Goal: Task Accomplishment & Management: Use online tool/utility

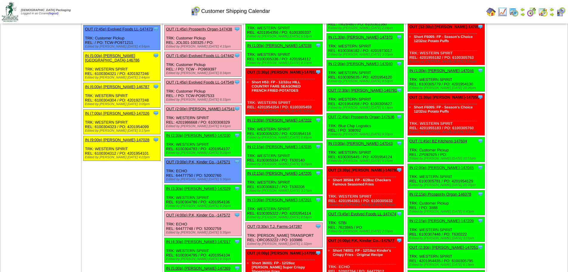
scroll to position [447, 0]
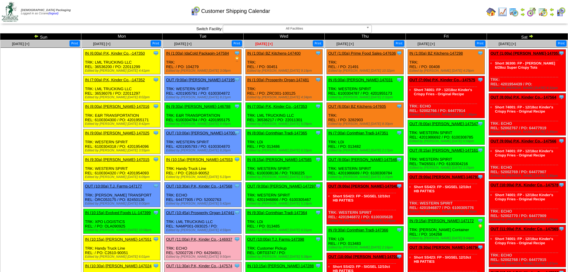
click at [262, 43] on span "Oct 01 [+]" at bounding box center [263, 44] width 17 height 4
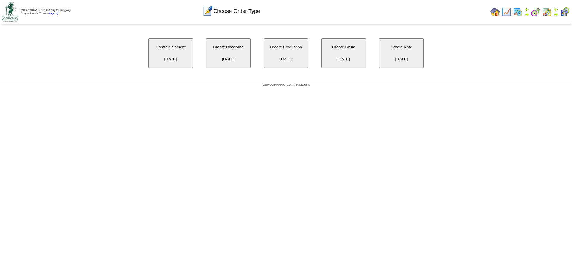
click at [222, 50] on button "Create Receiving 10/01/2025" at bounding box center [228, 53] width 45 height 30
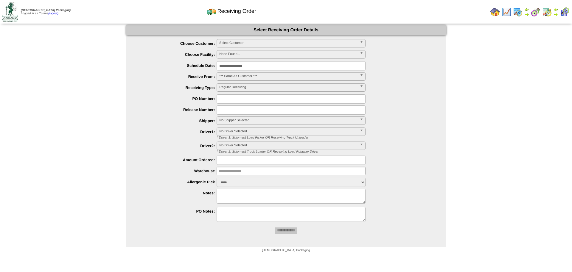
click at [235, 42] on span "Select Customer" at bounding box center [288, 42] width 138 height 7
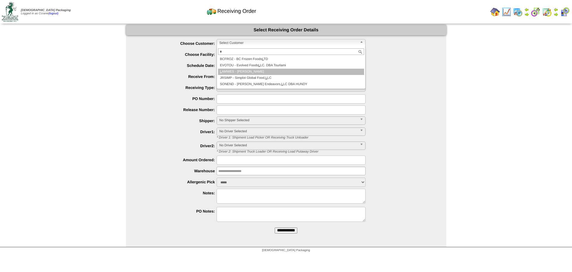
type input "*"
click at [239, 70] on li "L AMWES - [PERSON_NAME]" at bounding box center [291, 72] width 146 height 6
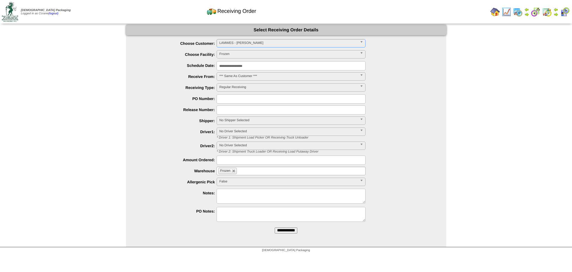
click at [275, 227] on input "**********" at bounding box center [286, 230] width 23 height 6
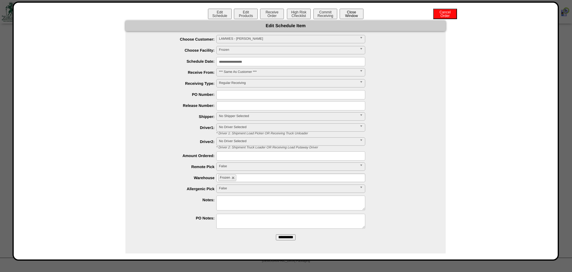
click at [348, 15] on button "Close Window" at bounding box center [352, 14] width 24 height 10
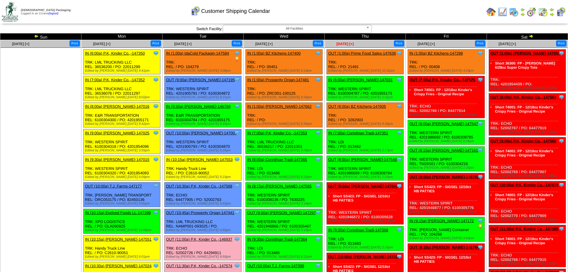
click at [347, 43] on span "Oct 02 [+]" at bounding box center [344, 44] width 17 height 4
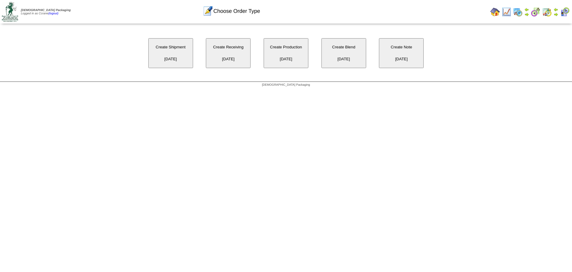
click at [242, 51] on button "Create Receiving [DATE]" at bounding box center [228, 53] width 45 height 30
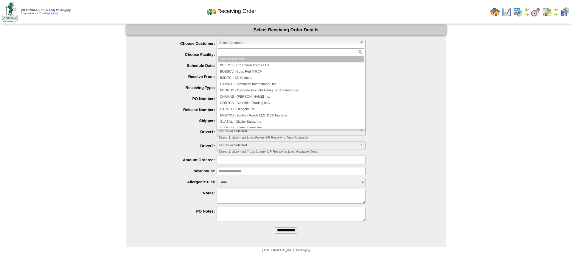
click at [253, 44] on span "Select Customer" at bounding box center [288, 42] width 138 height 7
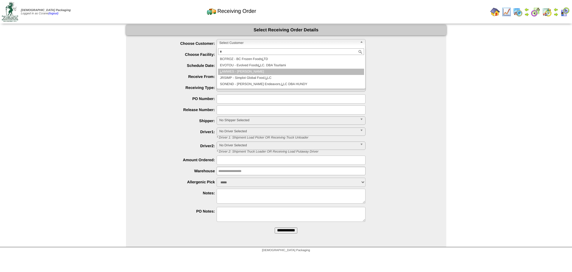
type input "*"
click at [255, 70] on li "L AMWES - [PERSON_NAME]" at bounding box center [291, 72] width 146 height 6
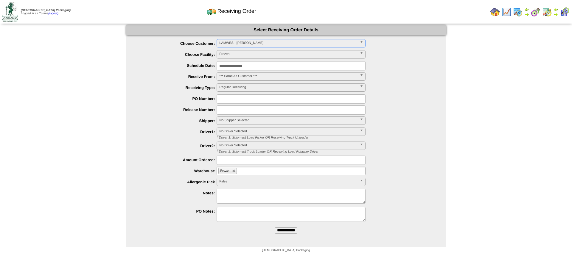
click at [275, 227] on input "**********" at bounding box center [286, 230] width 23 height 6
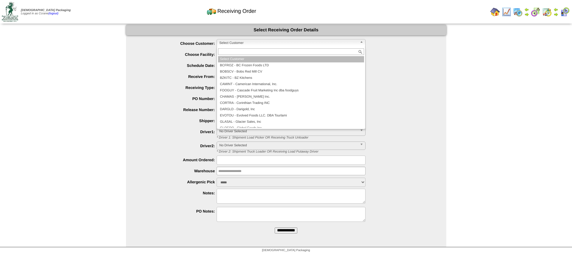
click at [232, 47] on div "Select Customer Select Customer BCFROZ - BC Frozen Foods LTD BOBSCV - Bobs Red …" at bounding box center [291, 43] width 149 height 8
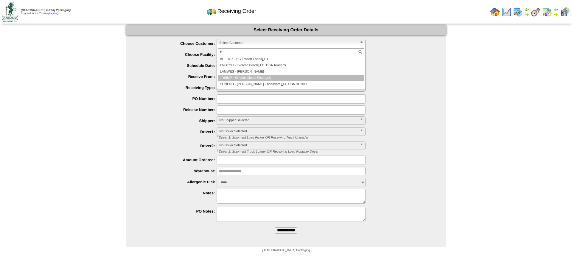
type input "*"
click at [243, 73] on li "L AMWES - Lamb-Weston" at bounding box center [291, 72] width 146 height 6
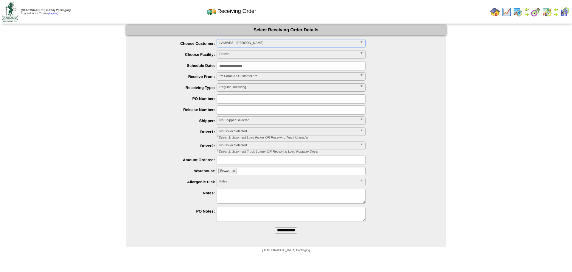
click at [275, 227] on input "**********" at bounding box center [286, 230] width 23 height 6
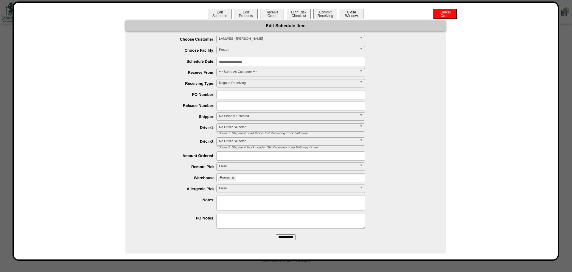
click at [357, 15] on button "Close Window" at bounding box center [352, 14] width 24 height 10
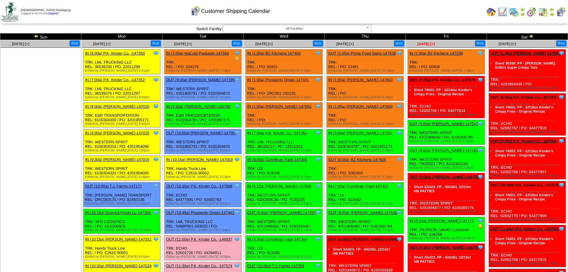
click at [426, 44] on span "Oct 03 [+]" at bounding box center [425, 44] width 17 height 4
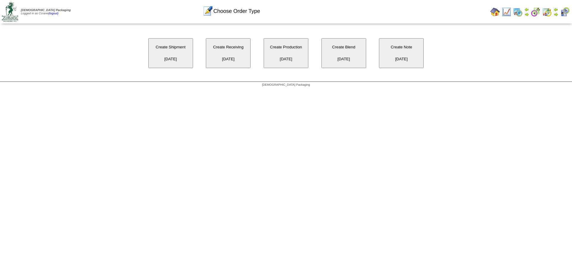
click at [244, 52] on button "Create Receiving [DATE]" at bounding box center [228, 53] width 45 height 30
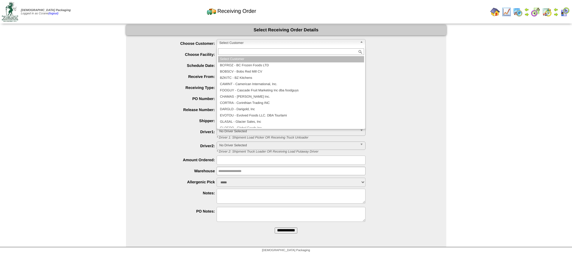
click at [231, 41] on span "Select Customer" at bounding box center [288, 42] width 138 height 7
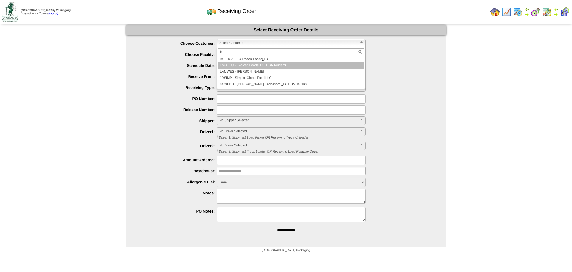
type input "*"
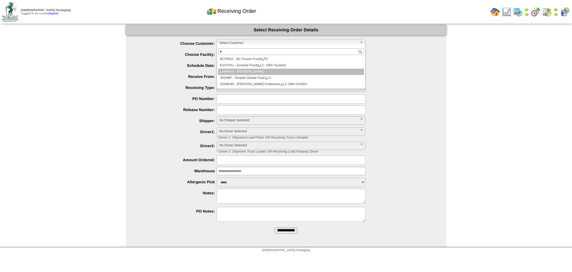
click at [245, 69] on li "L AMWES - [PERSON_NAME]" at bounding box center [291, 72] width 146 height 6
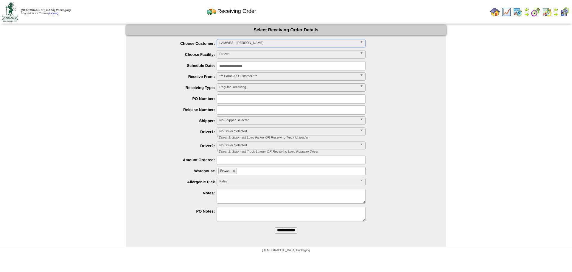
click at [275, 227] on input "**********" at bounding box center [286, 230] width 23 height 6
click at [232, 42] on span "Select Customer" at bounding box center [288, 42] width 138 height 7
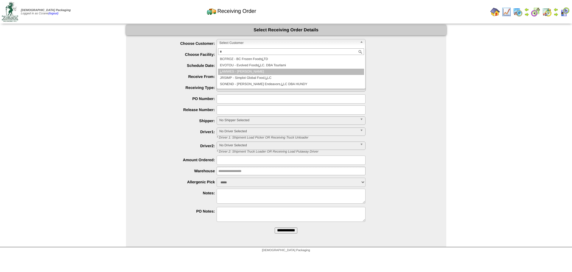
type input "*"
click at [243, 74] on li "L AMWES - [PERSON_NAME]" at bounding box center [291, 72] width 146 height 6
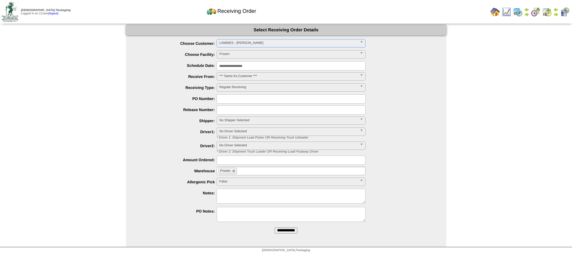
click at [275, 227] on input "**********" at bounding box center [286, 230] width 23 height 6
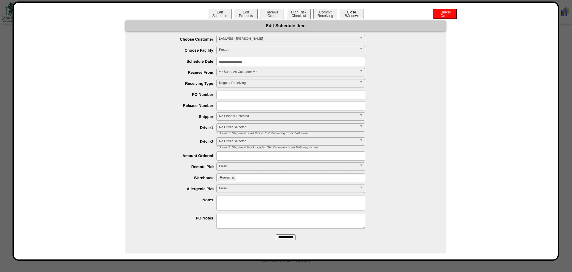
click at [349, 14] on button "Close Window" at bounding box center [352, 14] width 24 height 10
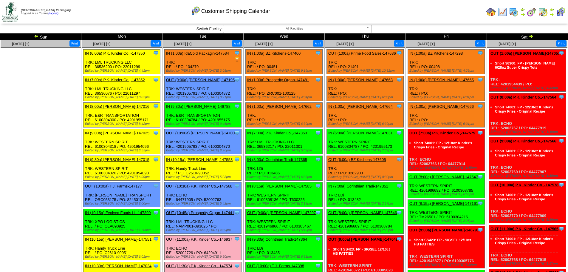
click at [99, 88] on div "Clone Item IN (7:00a) P.K, Kinder Co.,-147352 P.K, Kinder Co., Inc. ScheduleID:…" at bounding box center [121, 88] width 77 height 25
click at [75, 89] on ul at bounding box center [41, 92] width 80 height 89
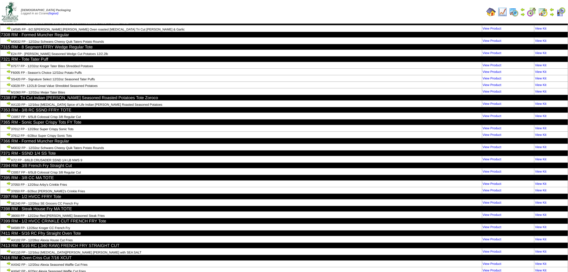
scroll to position [27662, 0]
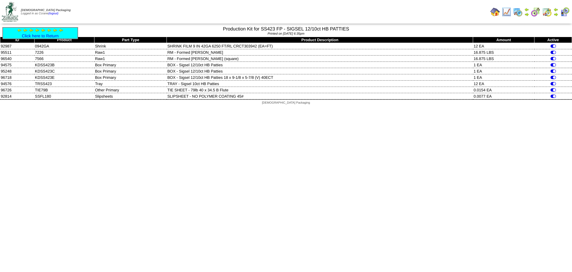
click at [125, 108] on html "[DEMOGRAPHIC_DATA] Packaging Logged in as Ccrane (logout) Print All" at bounding box center [286, 54] width 572 height 108
click at [56, 38] on link "Click here to Return" at bounding box center [40, 35] width 37 height 5
